Goal: Information Seeking & Learning: Learn about a topic

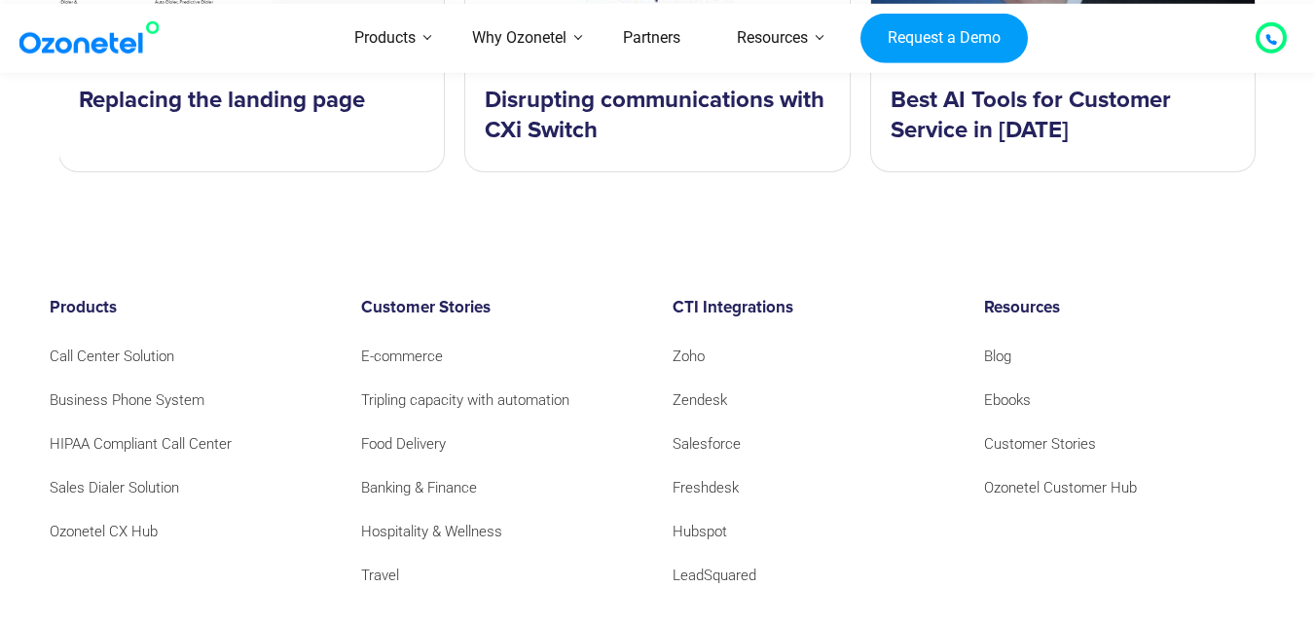
scroll to position [30224, 0]
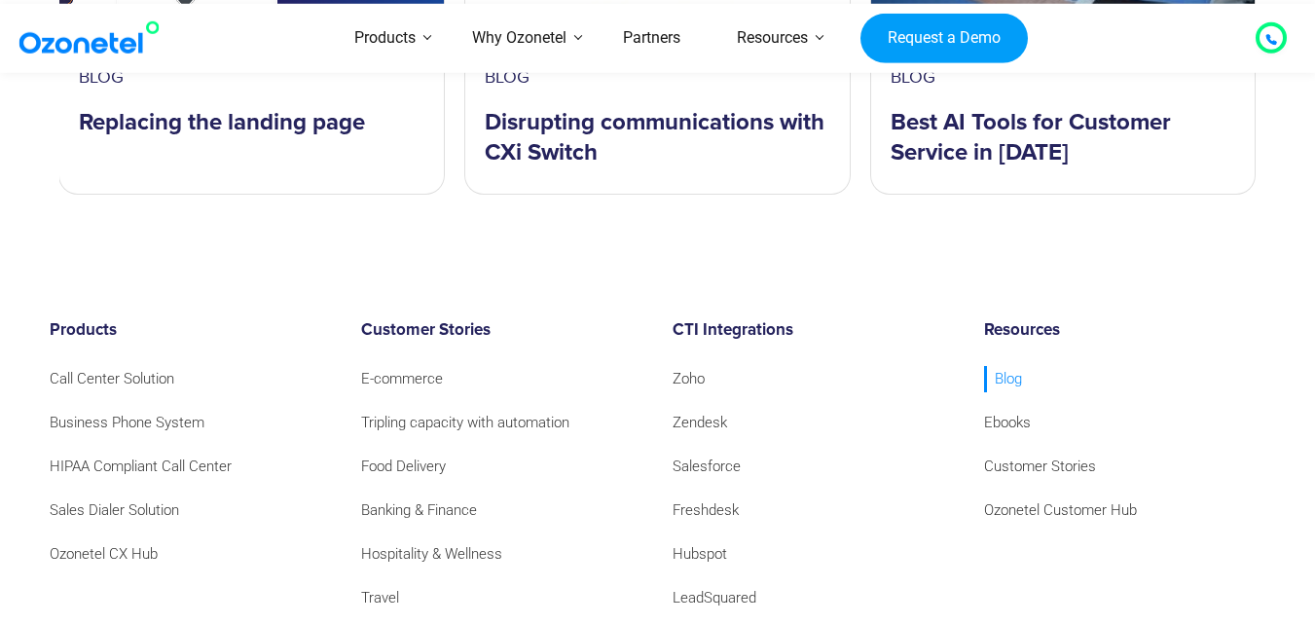
click at [1007, 366] on link "Blog" at bounding box center [1003, 379] width 38 height 26
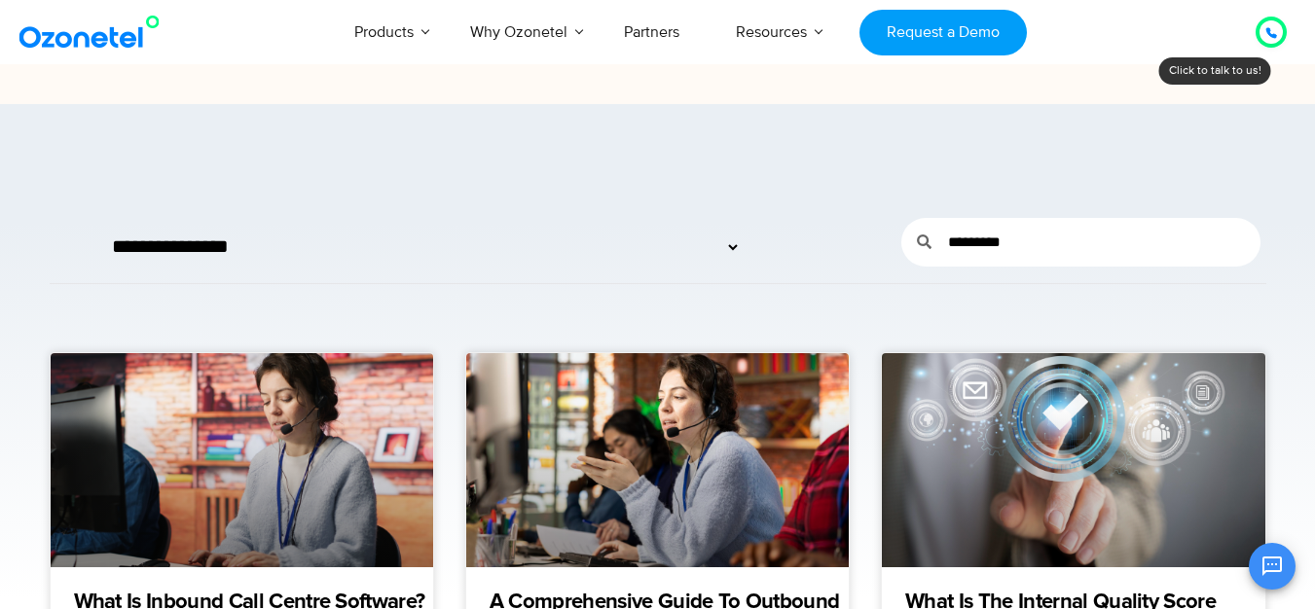
click at [1124, 243] on input "********" at bounding box center [1096, 242] width 329 height 49
click at [1121, 244] on input "********" at bounding box center [1096, 242] width 329 height 49
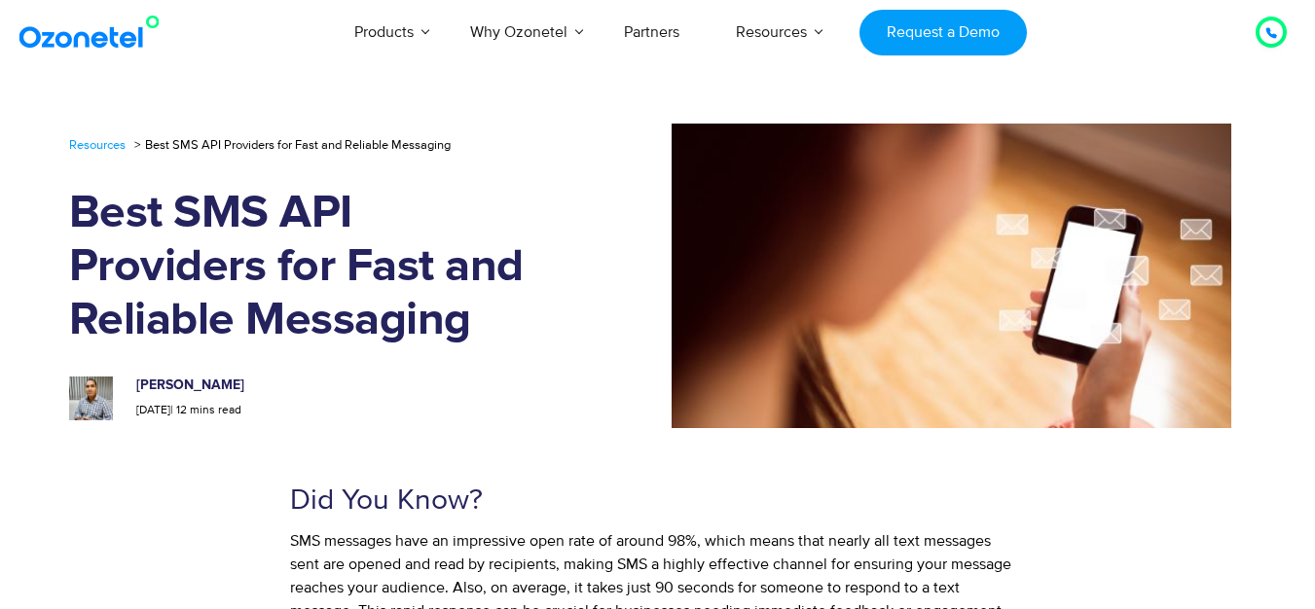
click at [250, 265] on h1 "Best SMS API Providers for Fast and Reliable Messaging" at bounding box center [314, 267] width 491 height 161
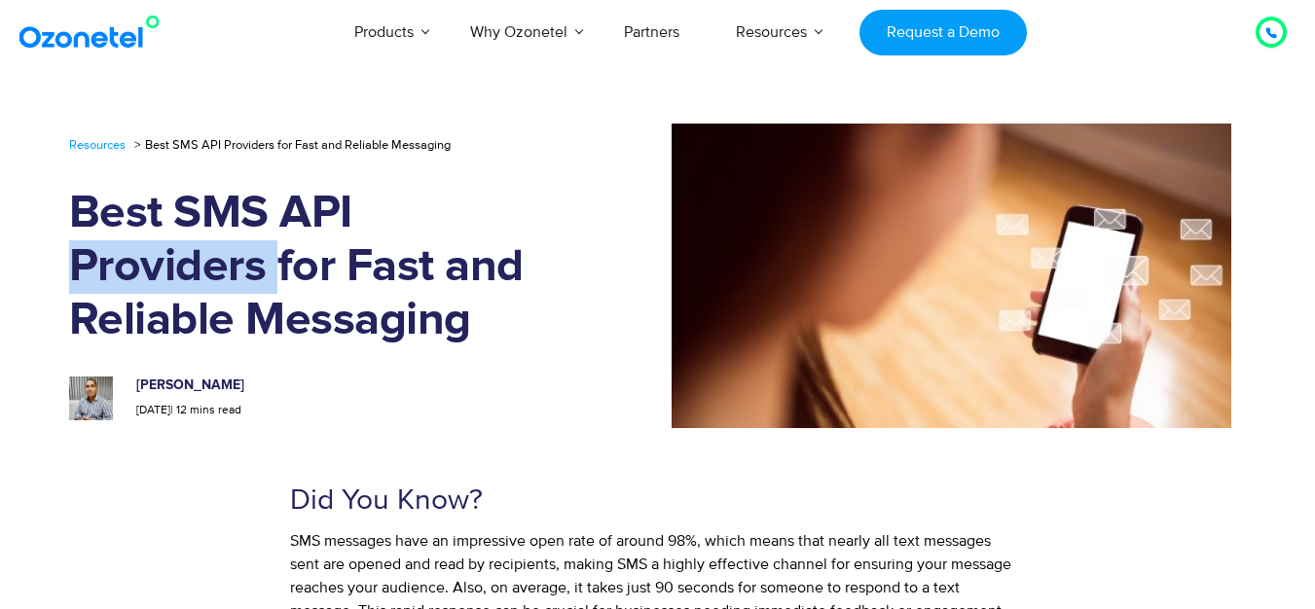
click at [250, 265] on h1 "Best SMS API Providers for Fast and Reliable Messaging" at bounding box center [314, 267] width 491 height 161
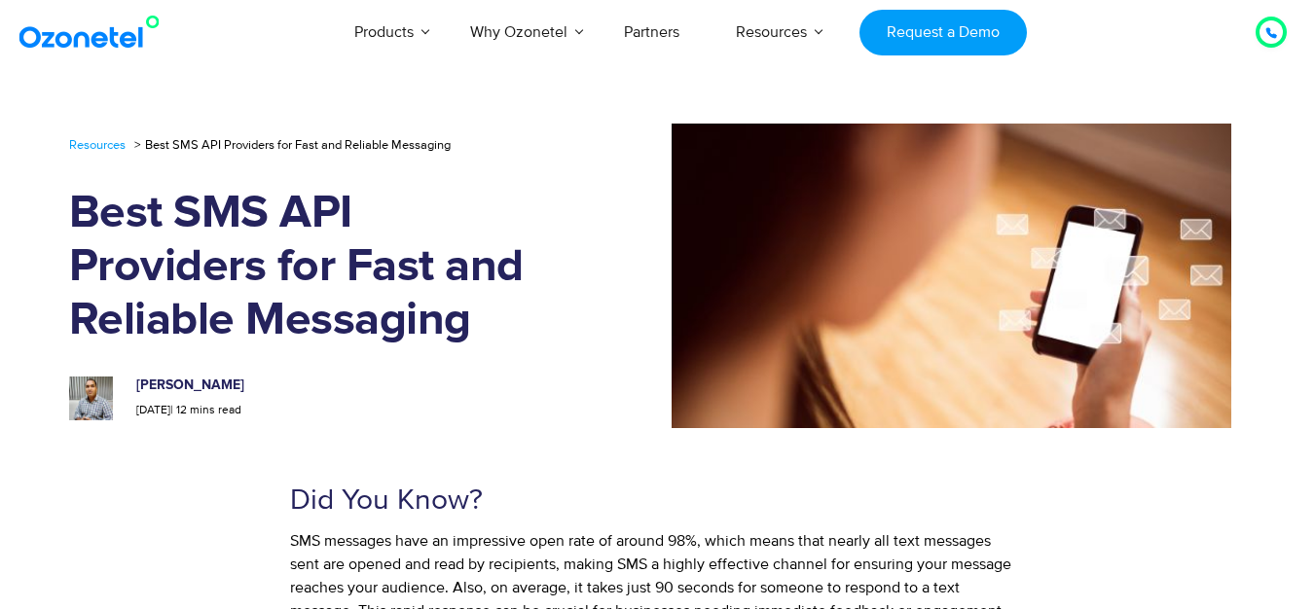
click at [368, 137] on li "Best SMS API Providers for Fast and Reliable Messaging" at bounding box center [289, 144] width 321 height 25
click at [360, 142] on li "Best SMS API Providers for Fast and Reliable Messaging" at bounding box center [289, 144] width 321 height 25
click at [360, 143] on li "Best SMS API Providers for Fast and Reliable Messaging" at bounding box center [289, 144] width 321 height 25
click at [180, 149] on li "Best SMS API Providers for Fast and Reliable Messaging" at bounding box center [289, 144] width 321 height 25
drag, startPoint x: 368, startPoint y: 171, endPoint x: 540, endPoint y: 206, distance: 175.8
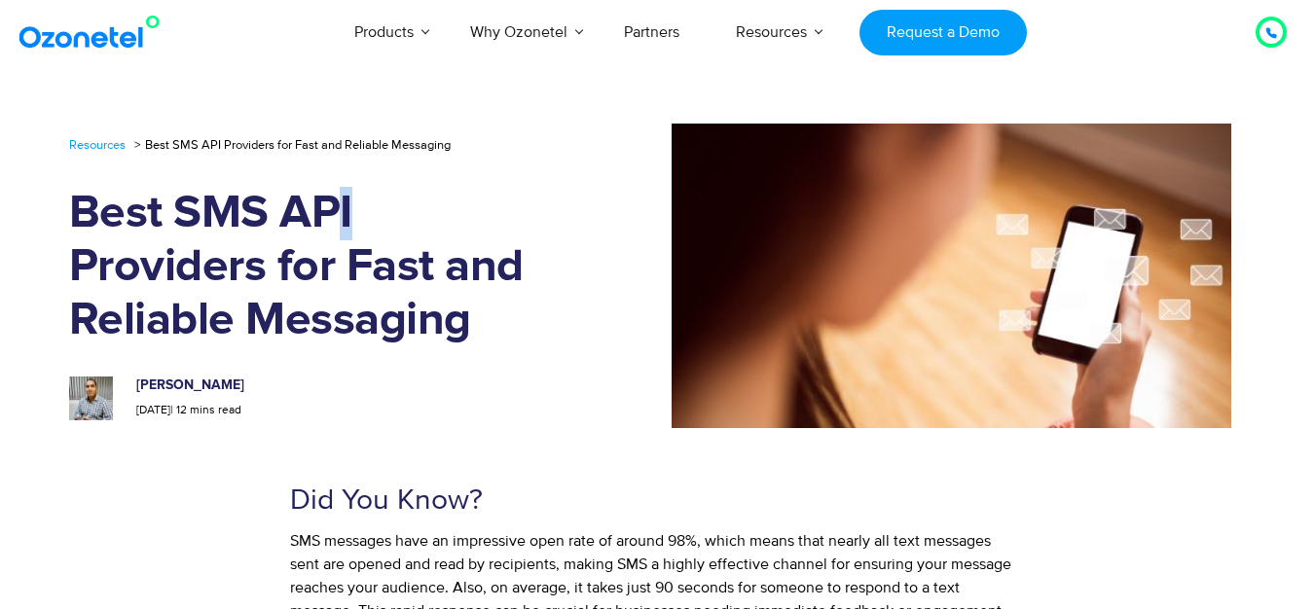
click at [543, 200] on div "Resources Best SMS API Providers for Fast and Reliable Messaging Best SMS API P…" at bounding box center [314, 276] width 491 height 288
click at [350, 269] on h1 "Best SMS API Providers for Fast and Reliable Messaging" at bounding box center [314, 267] width 491 height 161
click at [331, 235] on h1 "Best SMS API Providers for Fast and Reliable Messaging" at bounding box center [314, 267] width 491 height 161
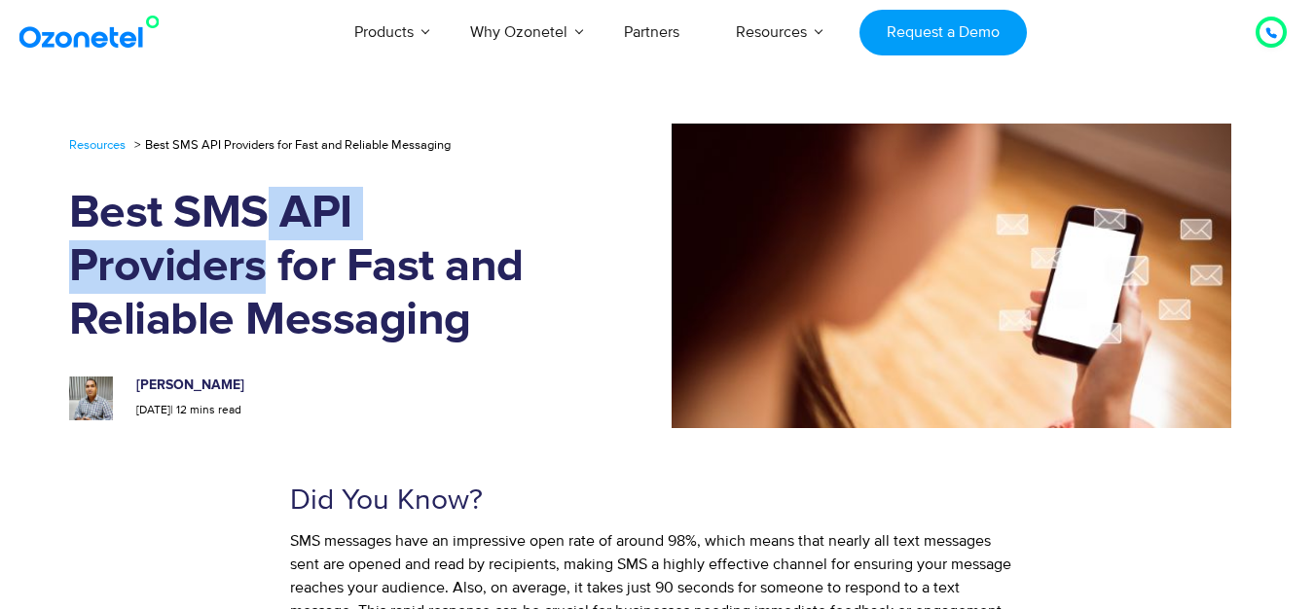
click at [260, 241] on h1 "Best SMS API Providers for Fast and Reliable Messaging" at bounding box center [314, 267] width 491 height 161
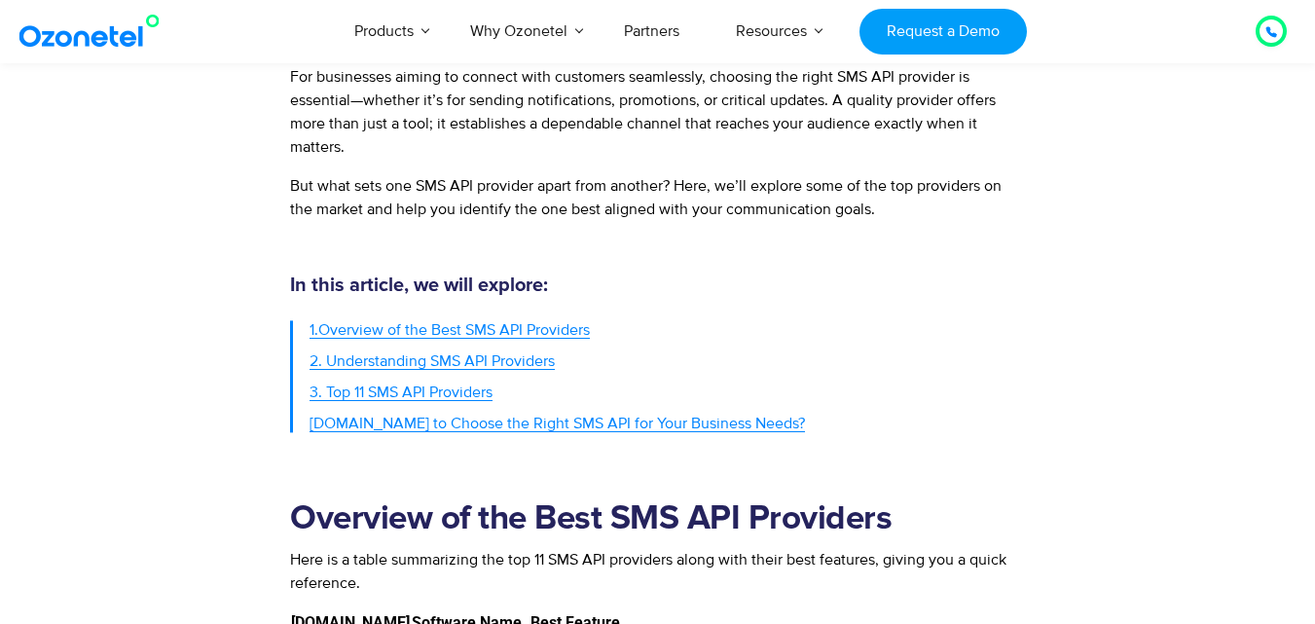
scroll to position [681, 0]
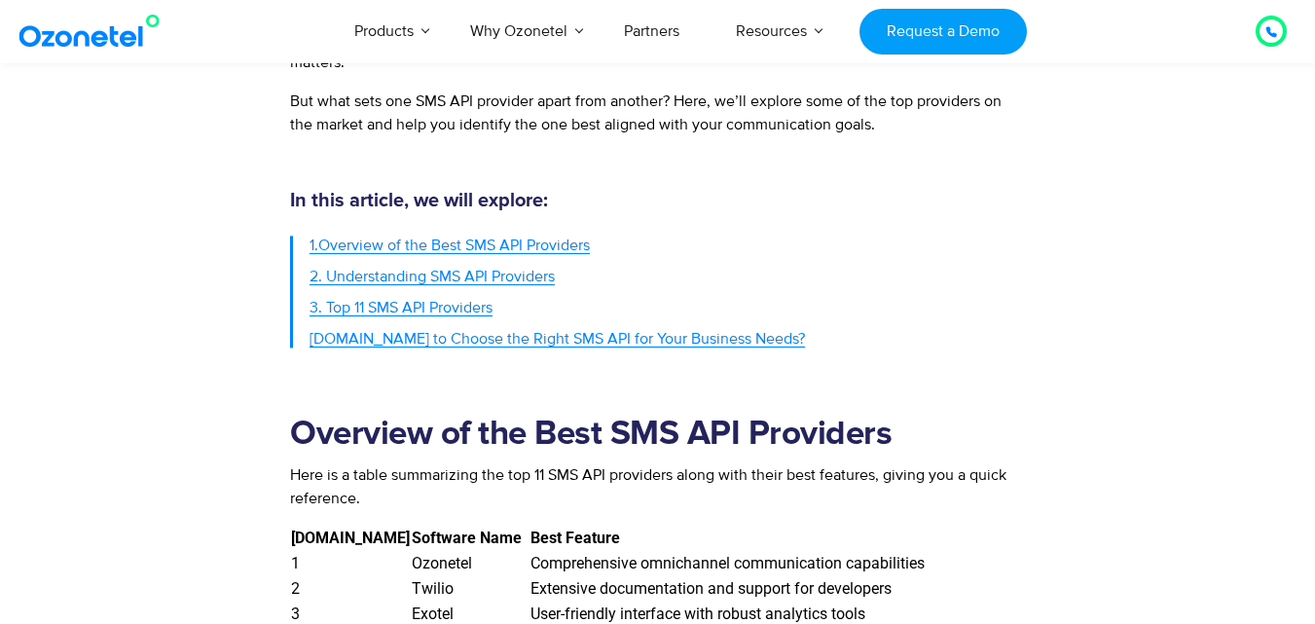
click at [403, 310] on span "3. Top 11 SMS API Providers" at bounding box center [401, 307] width 183 height 19
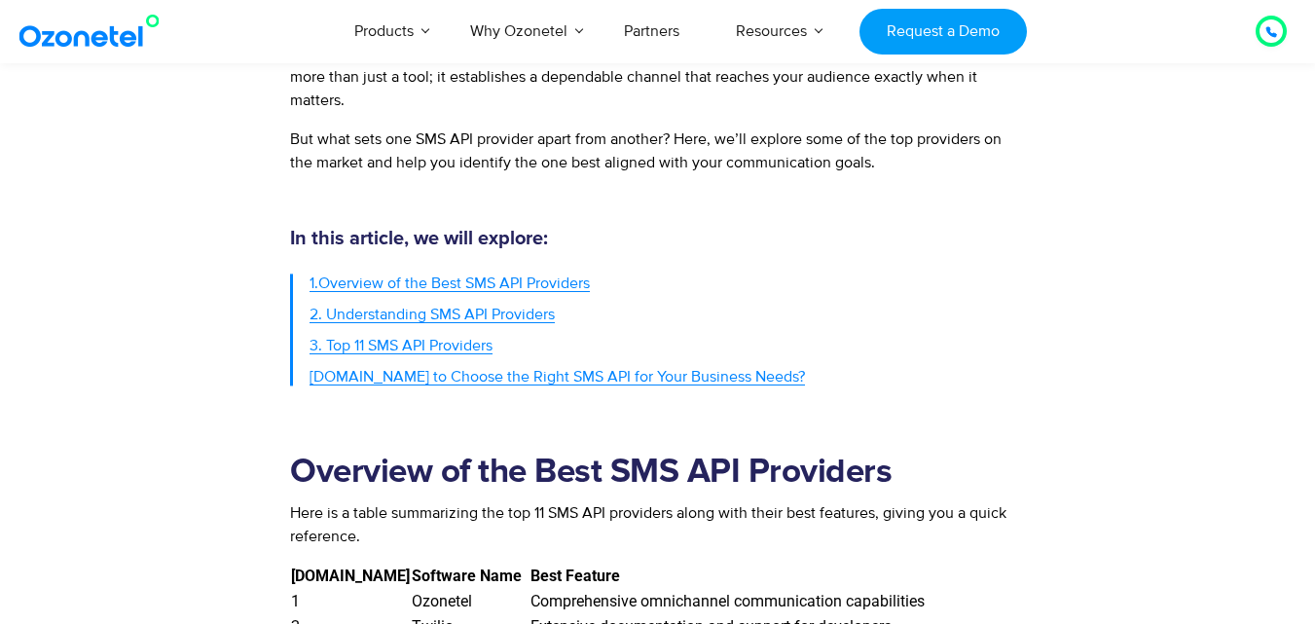
scroll to position [681, 0]
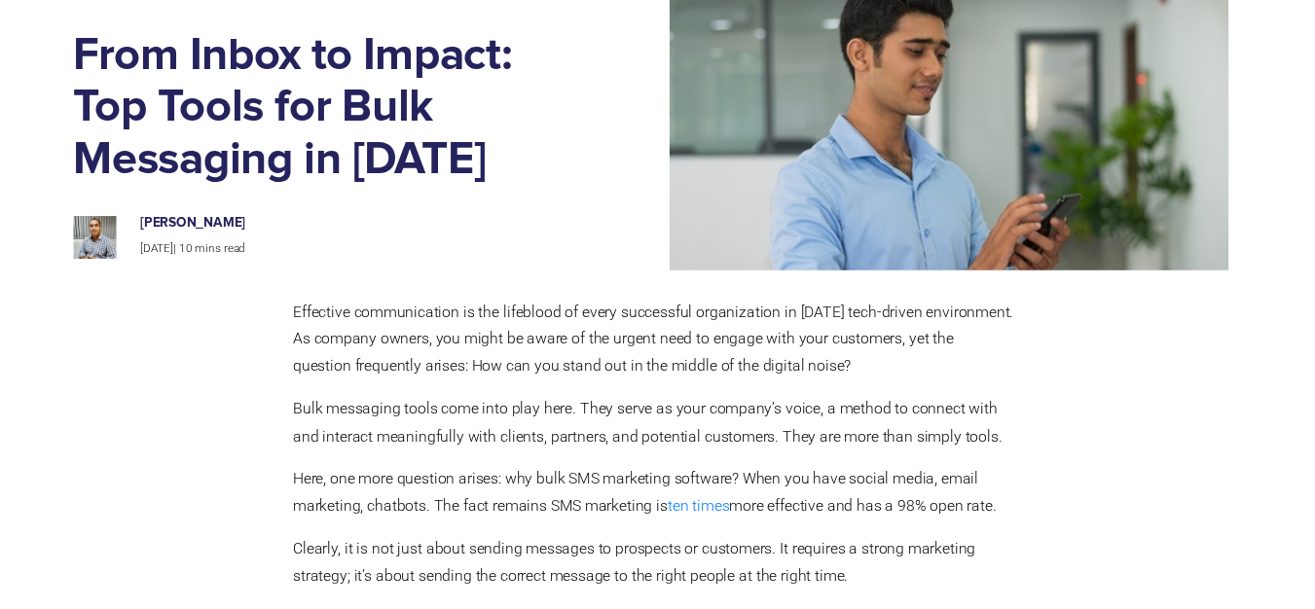
scroll to position [136, 0]
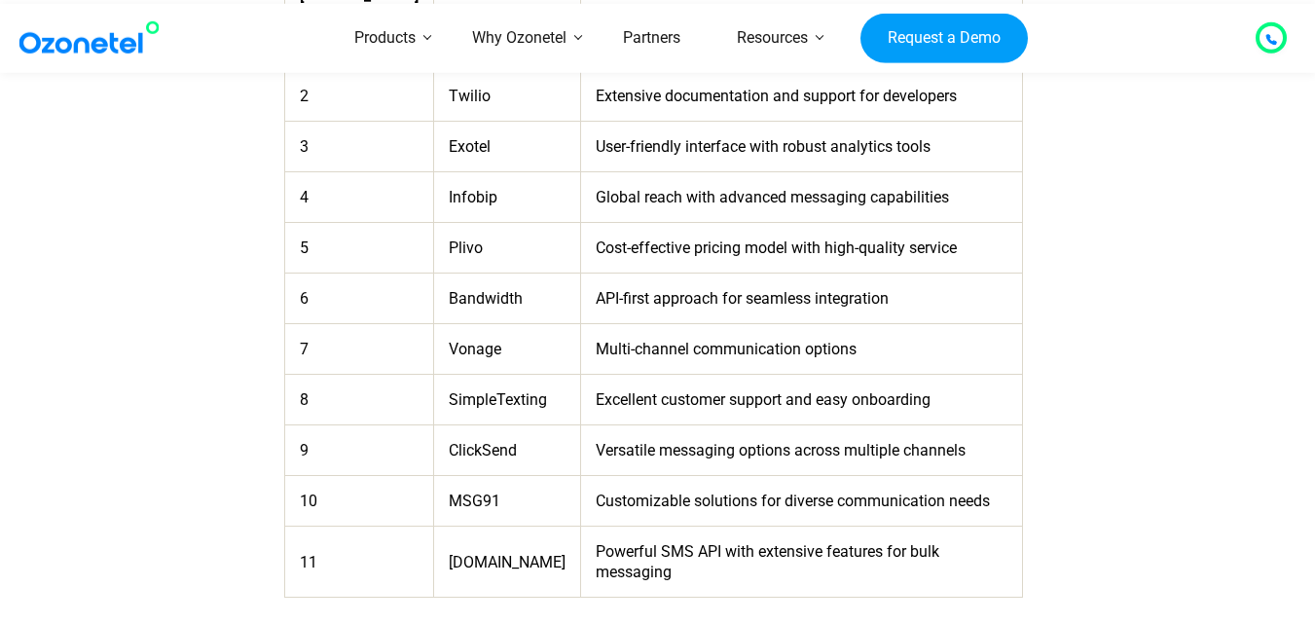
scroll to position [1265, 0]
